Goal: Task Accomplishment & Management: Complete application form

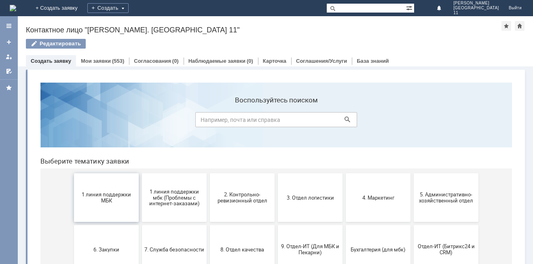
click at [87, 195] on span "1 линия поддержки МБК" at bounding box center [106, 197] width 60 height 12
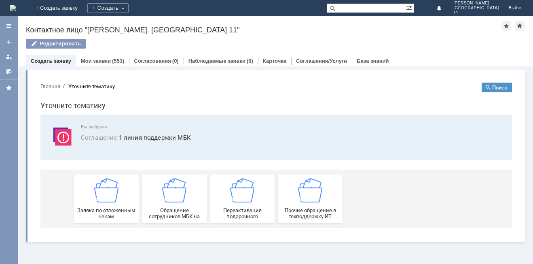
click at [87, 195] on div "Заявка по отложенным чекам" at bounding box center [106, 198] width 60 height 41
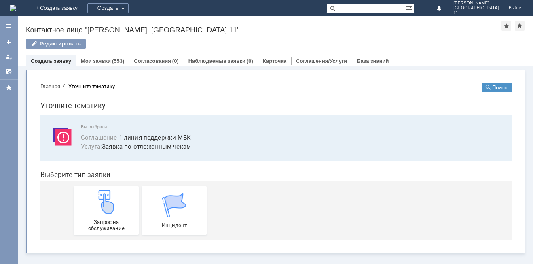
click at [87, 195] on div "Запрос на обслуживание" at bounding box center [106, 210] width 60 height 41
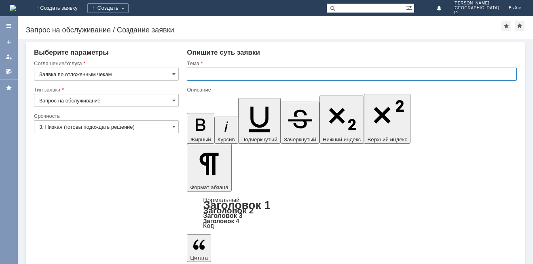
click at [226, 75] on input "text" at bounding box center [352, 74] width 330 height 13
type input "Отложенные чеки за [DATE]"
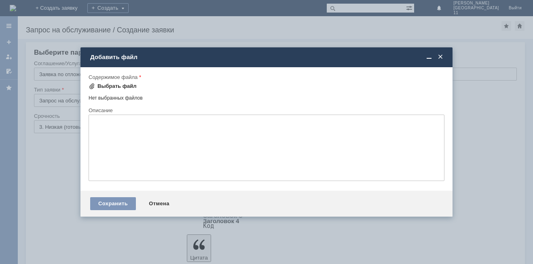
click at [123, 88] on div "Выбрать файл" at bounding box center [116, 86] width 39 height 6
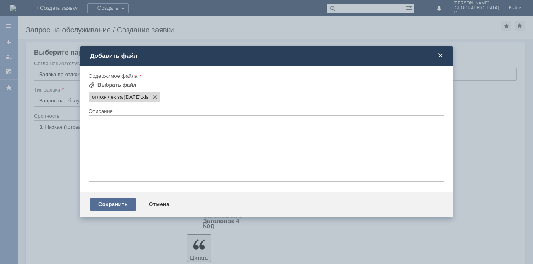
click at [112, 204] on div "Сохранить" at bounding box center [113, 204] width 46 height 13
